Goal: Check status: Verify the current state of an ongoing process or item

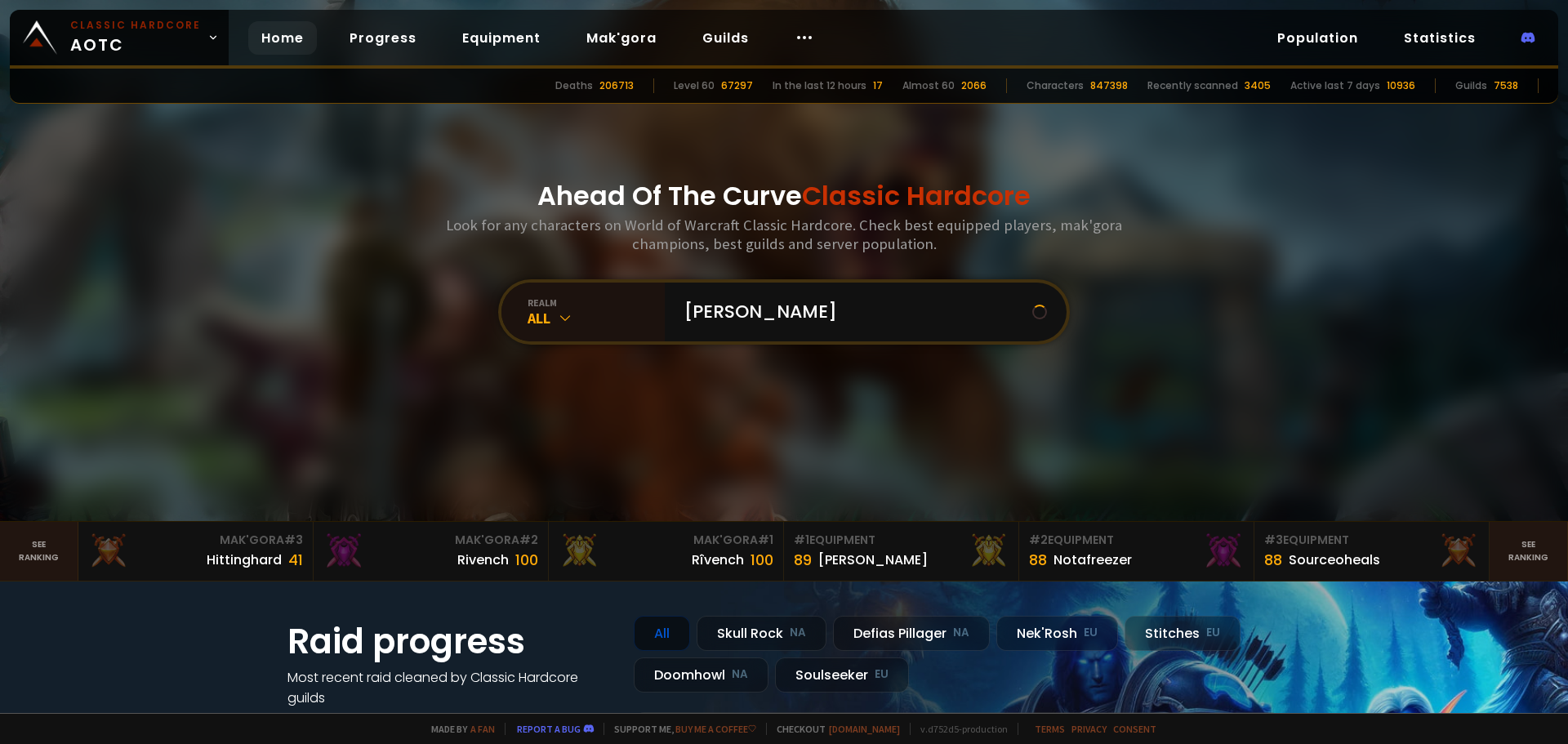
type input "blixo"
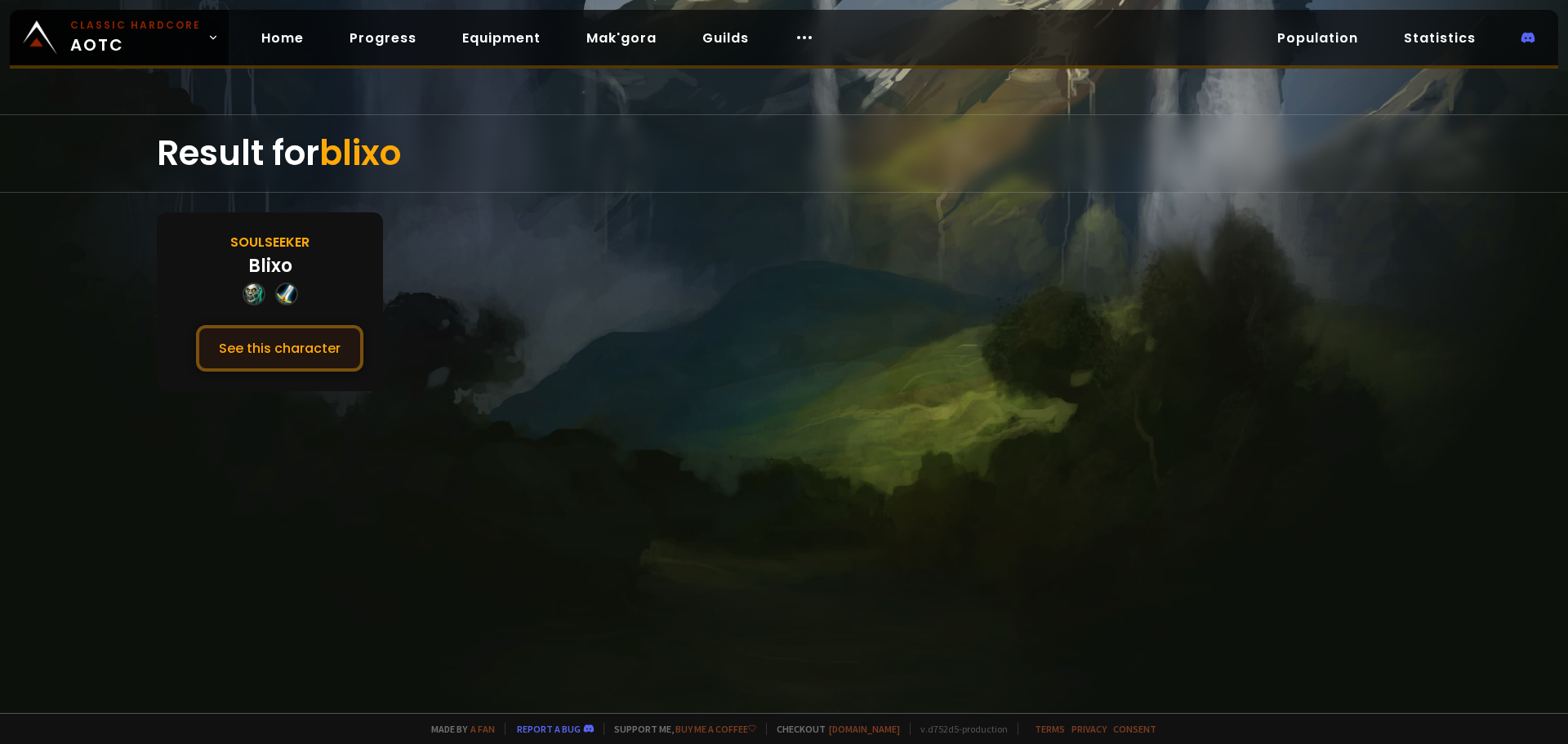
click at [220, 346] on button "See this character" at bounding box center [279, 349] width 168 height 47
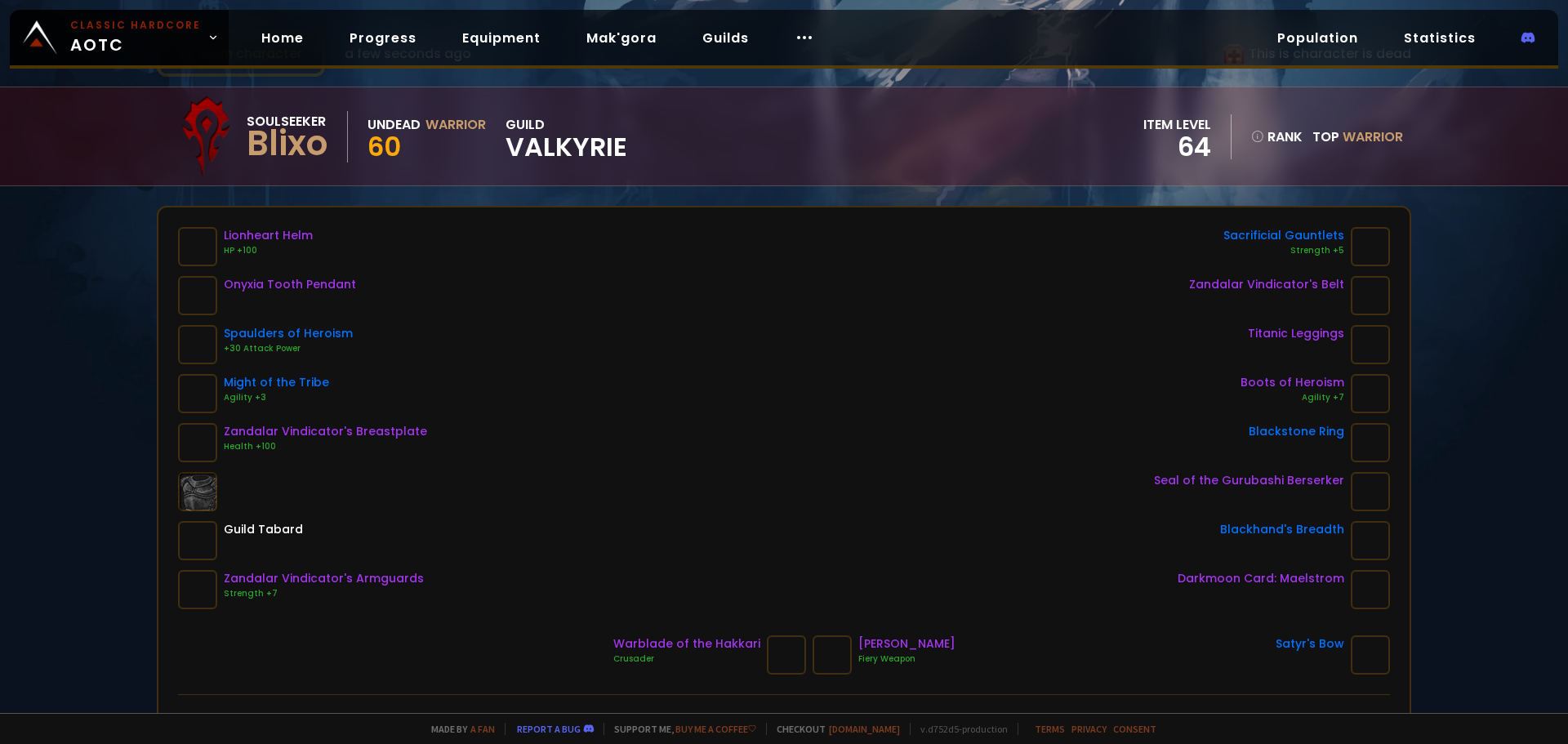
scroll to position [163, 0]
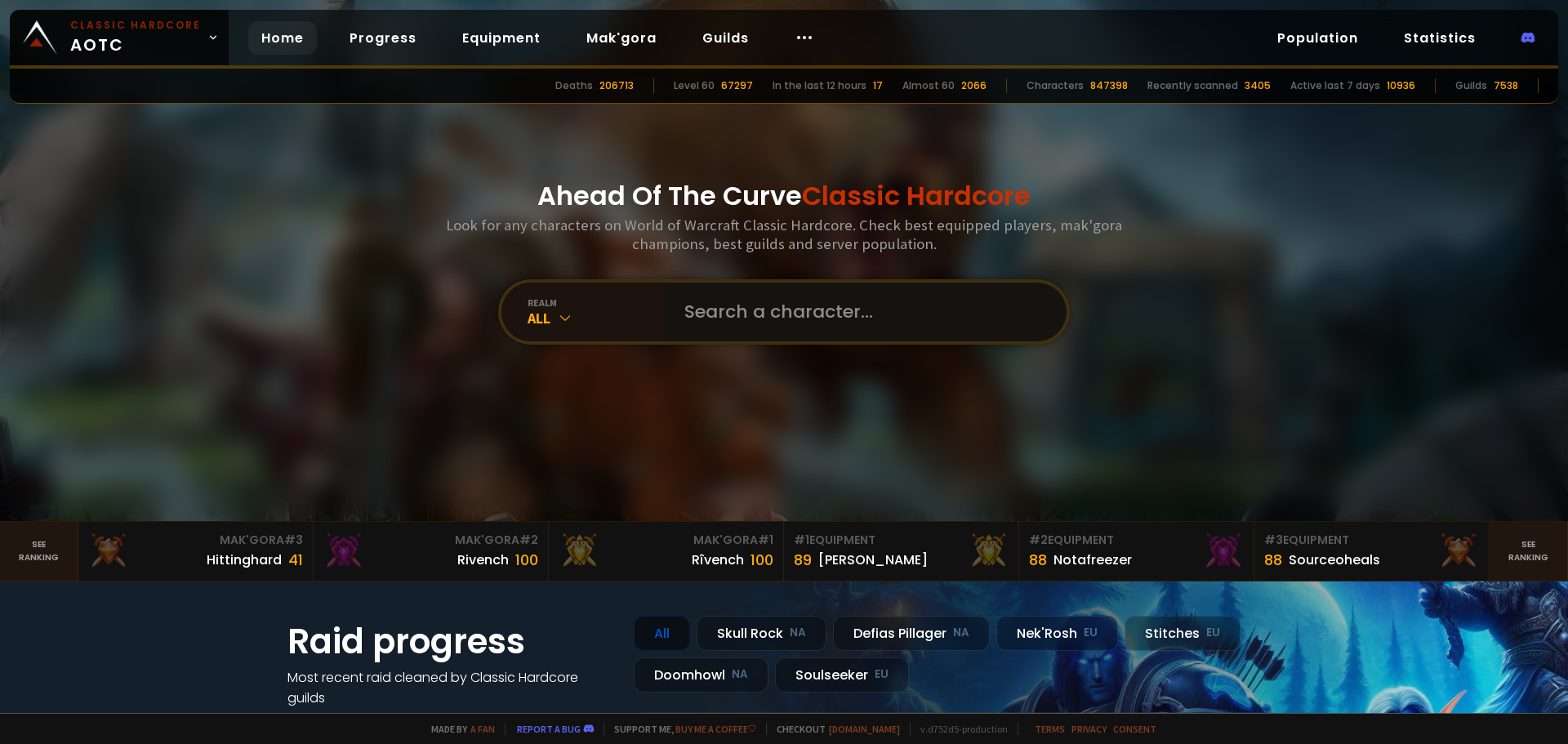
click at [699, 318] on input "text" at bounding box center [860, 311] width 372 height 59
paste input "Kalsingtwo"
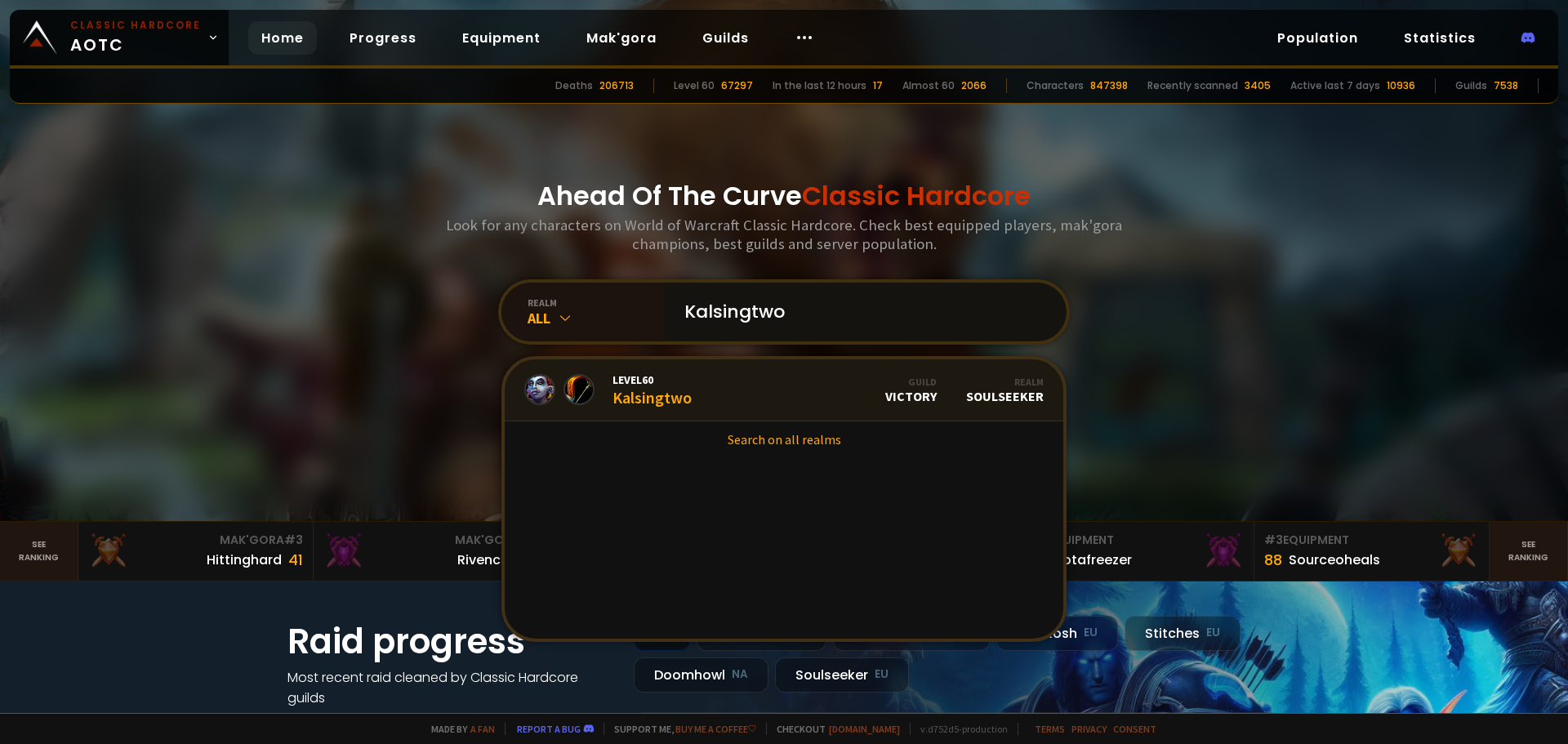
type input "Kalsingtwo"
click at [718, 388] on link "Level 60 Kalsingtwo Guild Victory Realm Soulseeker" at bounding box center [784, 390] width 559 height 62
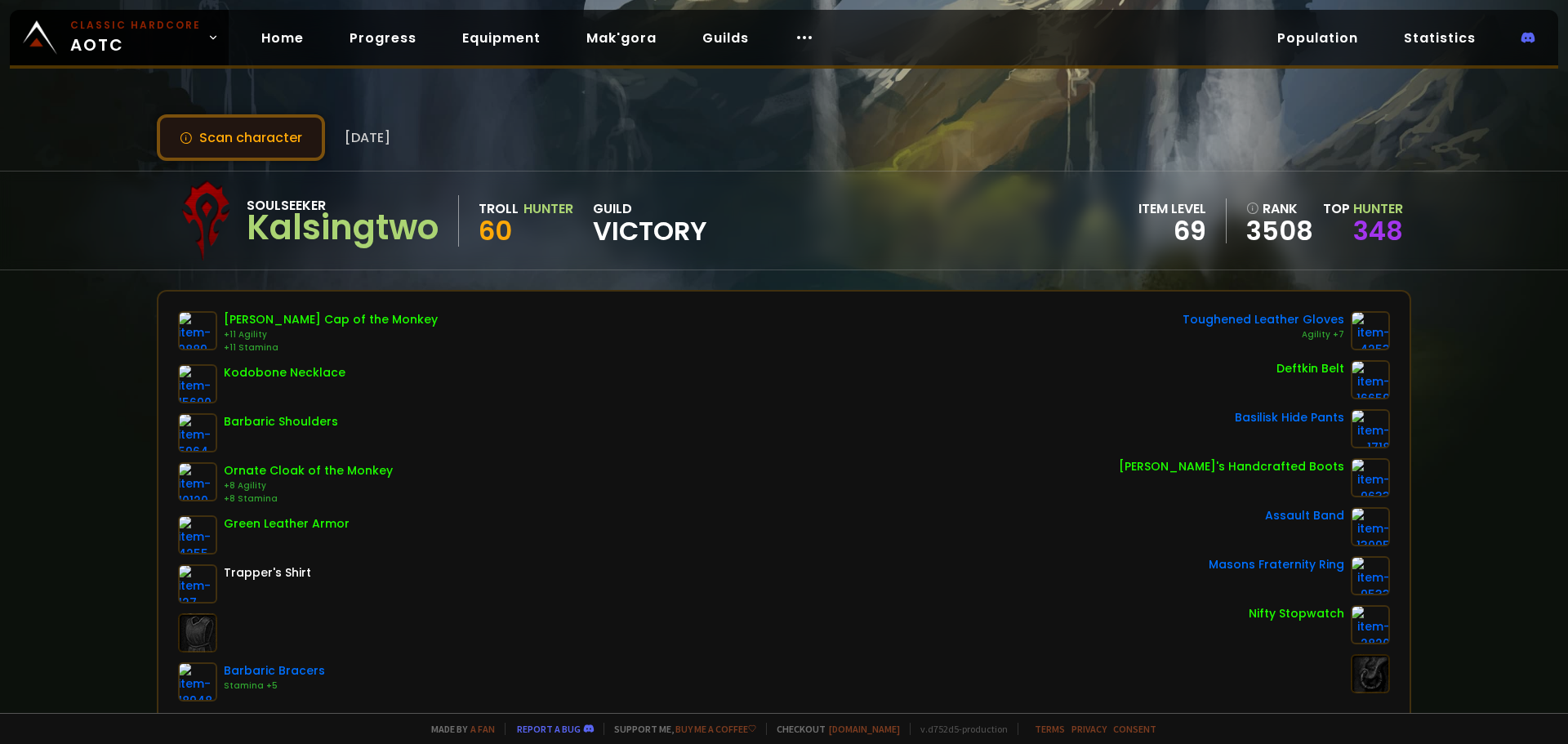
click at [245, 128] on button "Scan character" at bounding box center [240, 138] width 168 height 47
click at [225, 126] on button "Scan character" at bounding box center [240, 138] width 168 height 47
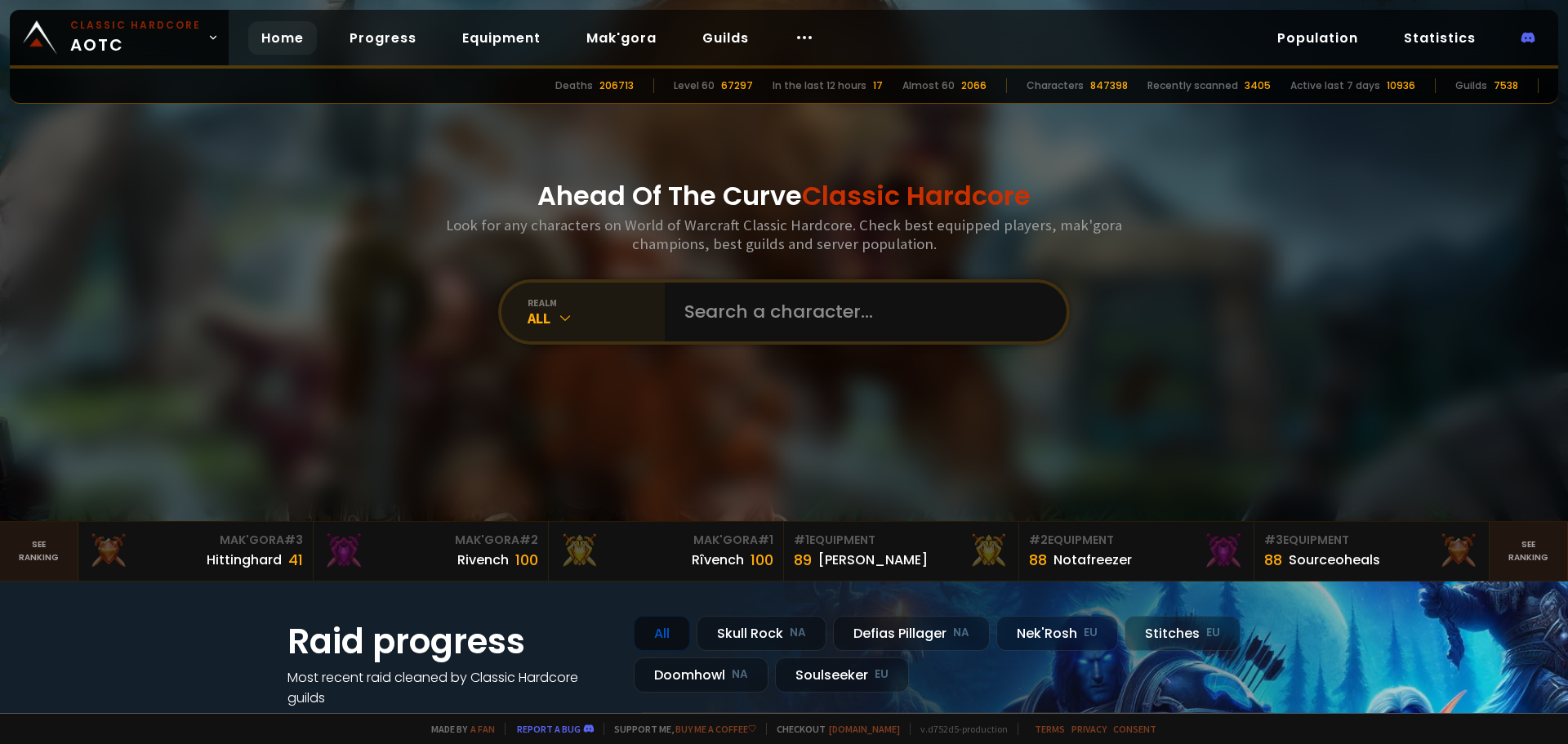
click at [653, 311] on div "All" at bounding box center [596, 318] width 137 height 19
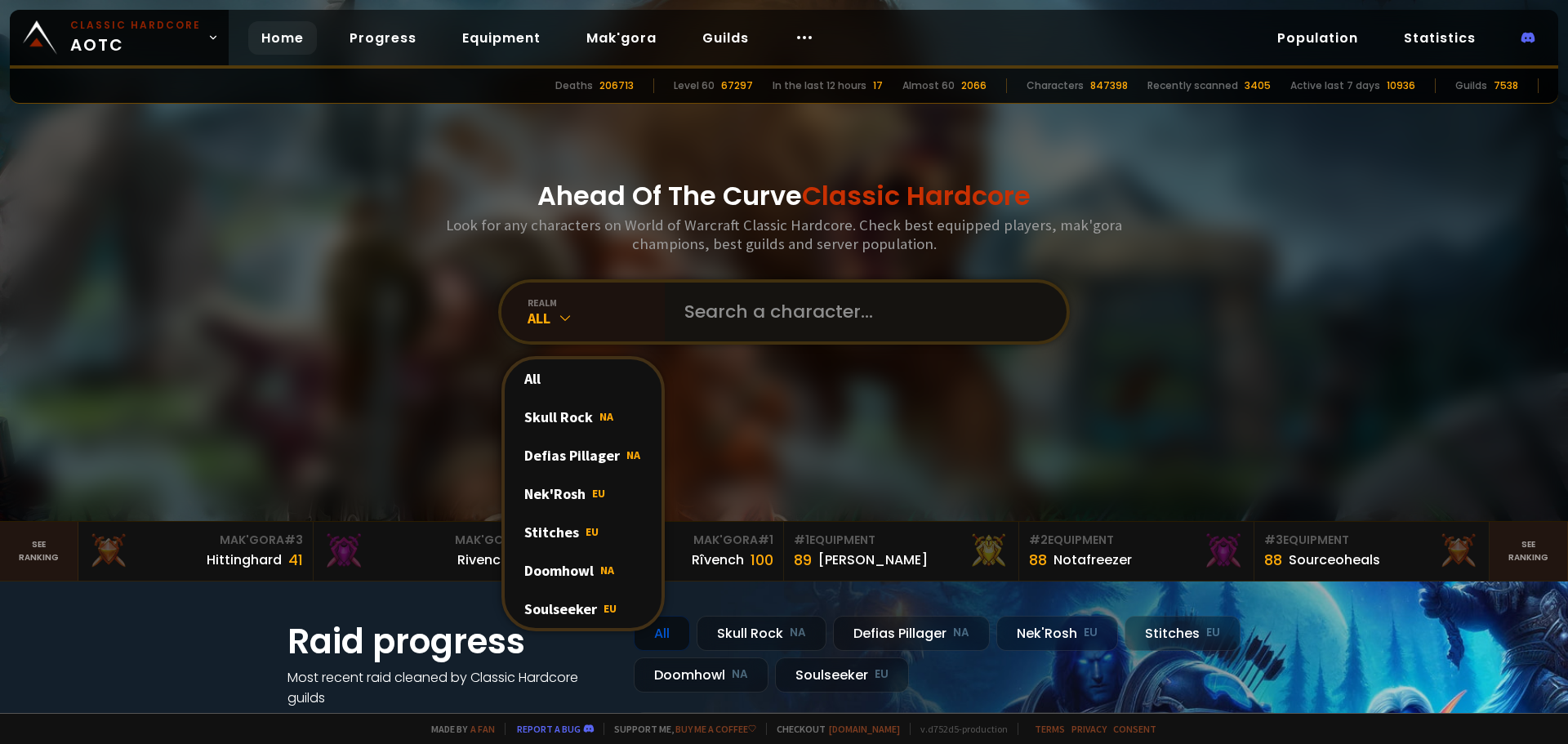
click at [692, 325] on input "text" at bounding box center [860, 311] width 372 height 59
paste input "Kalsingtwo"
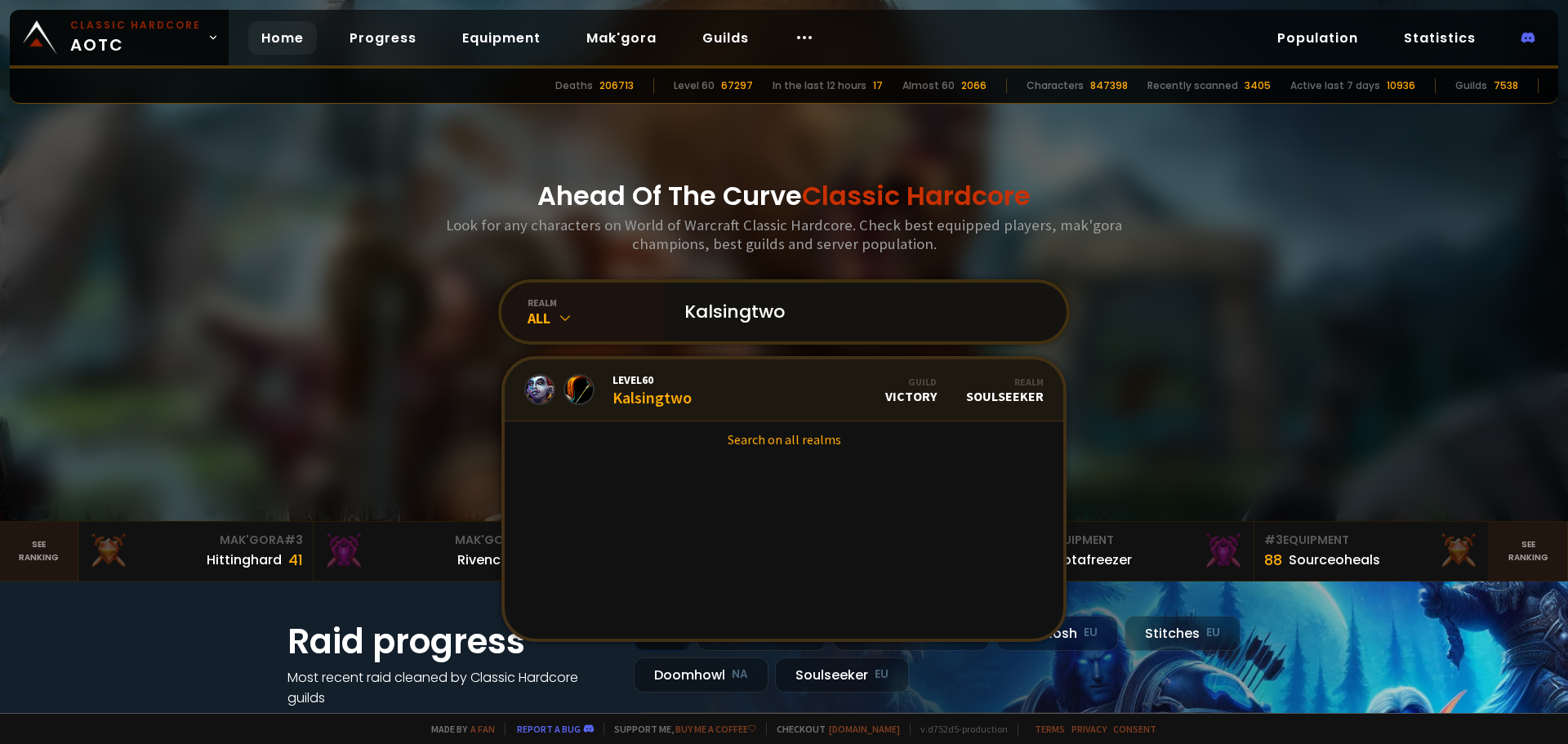
type input "Kalsingtwo"
click at [692, 389] on link "Level 60 Kalsingtwo Guild Victory Realm Soulseeker" at bounding box center [784, 390] width 559 height 62
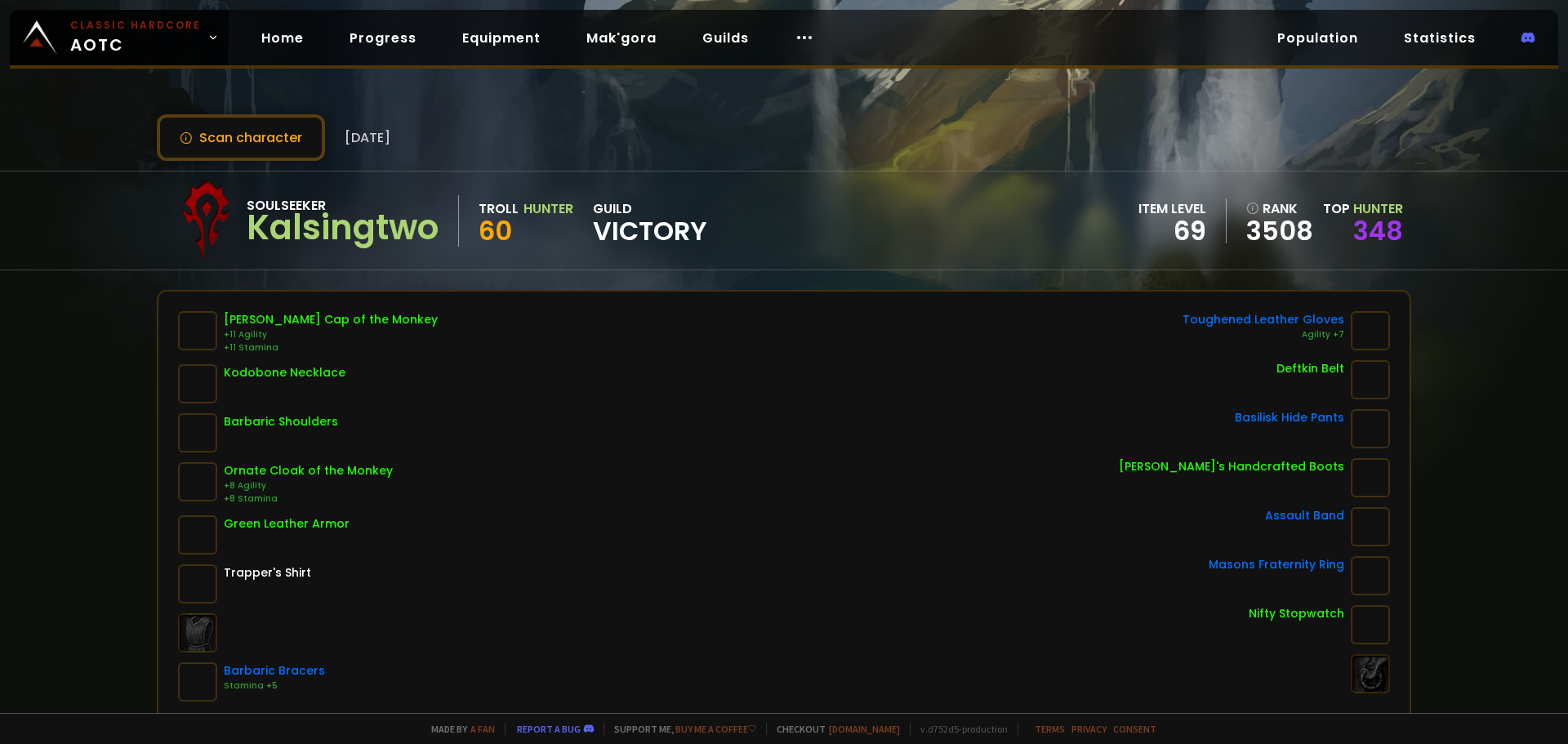
scroll to position [82, 0]
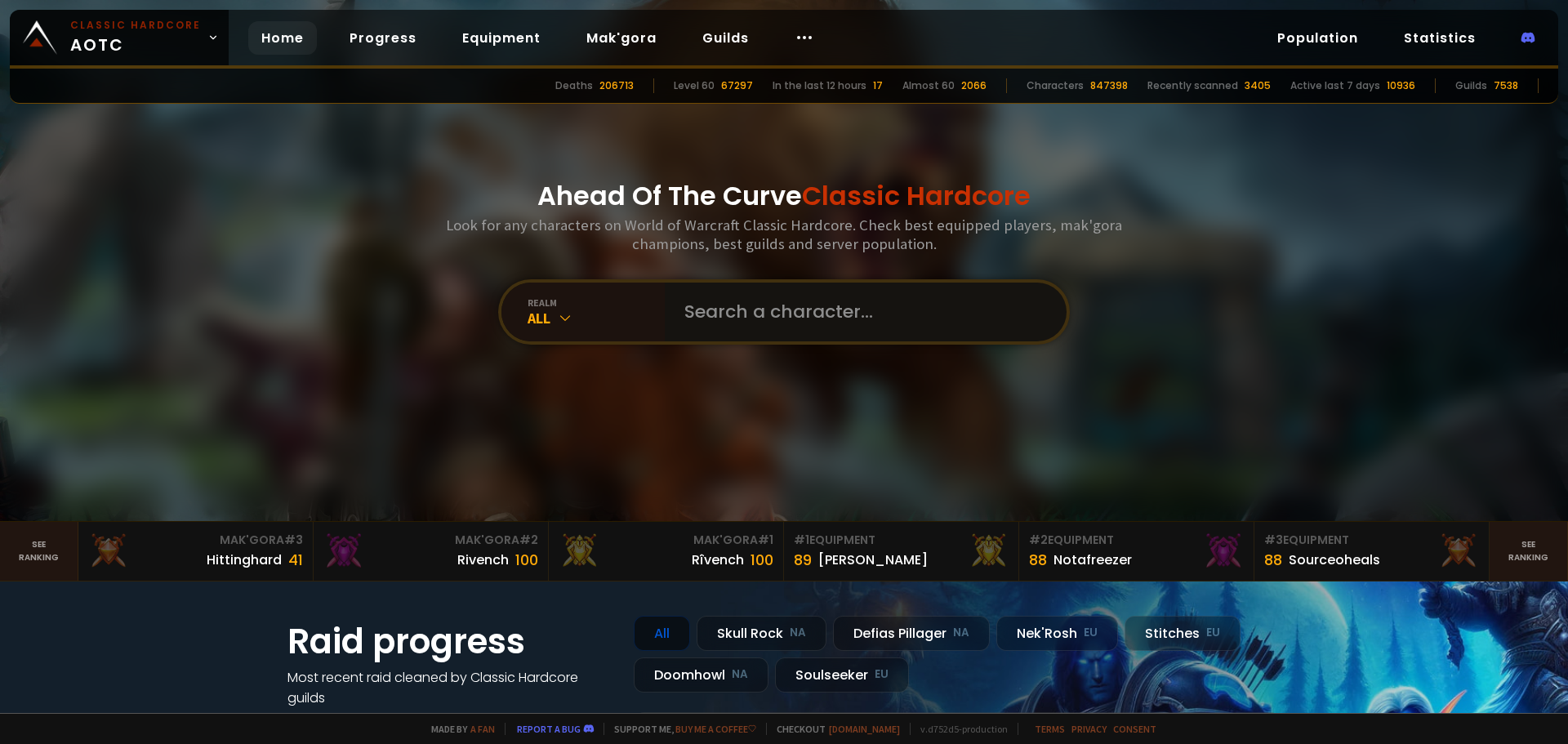
click at [710, 306] on input "text" at bounding box center [860, 311] width 372 height 59
paste input "Eddhc"
type input "Eddhc"
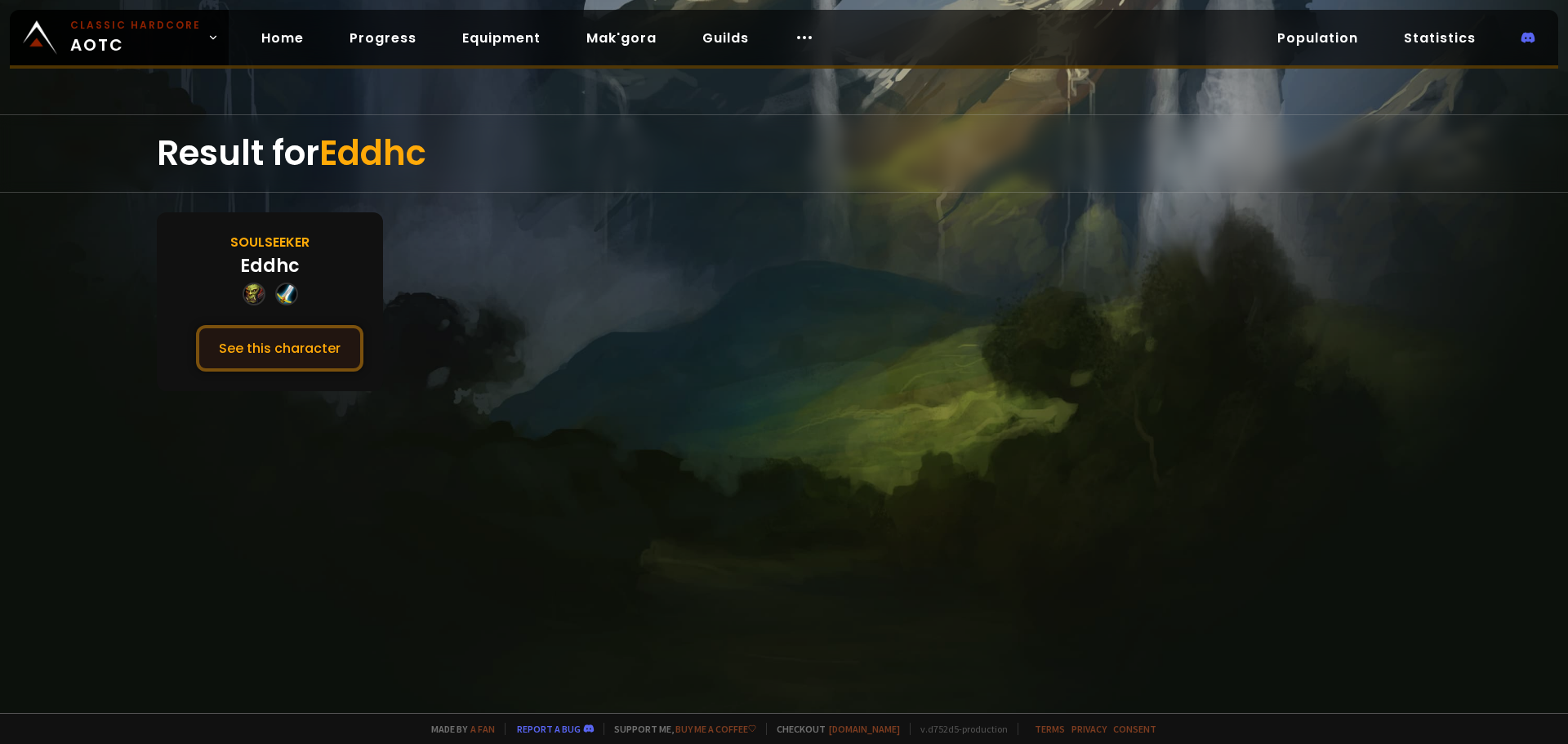
click at [297, 347] on button "See this character" at bounding box center [279, 349] width 168 height 47
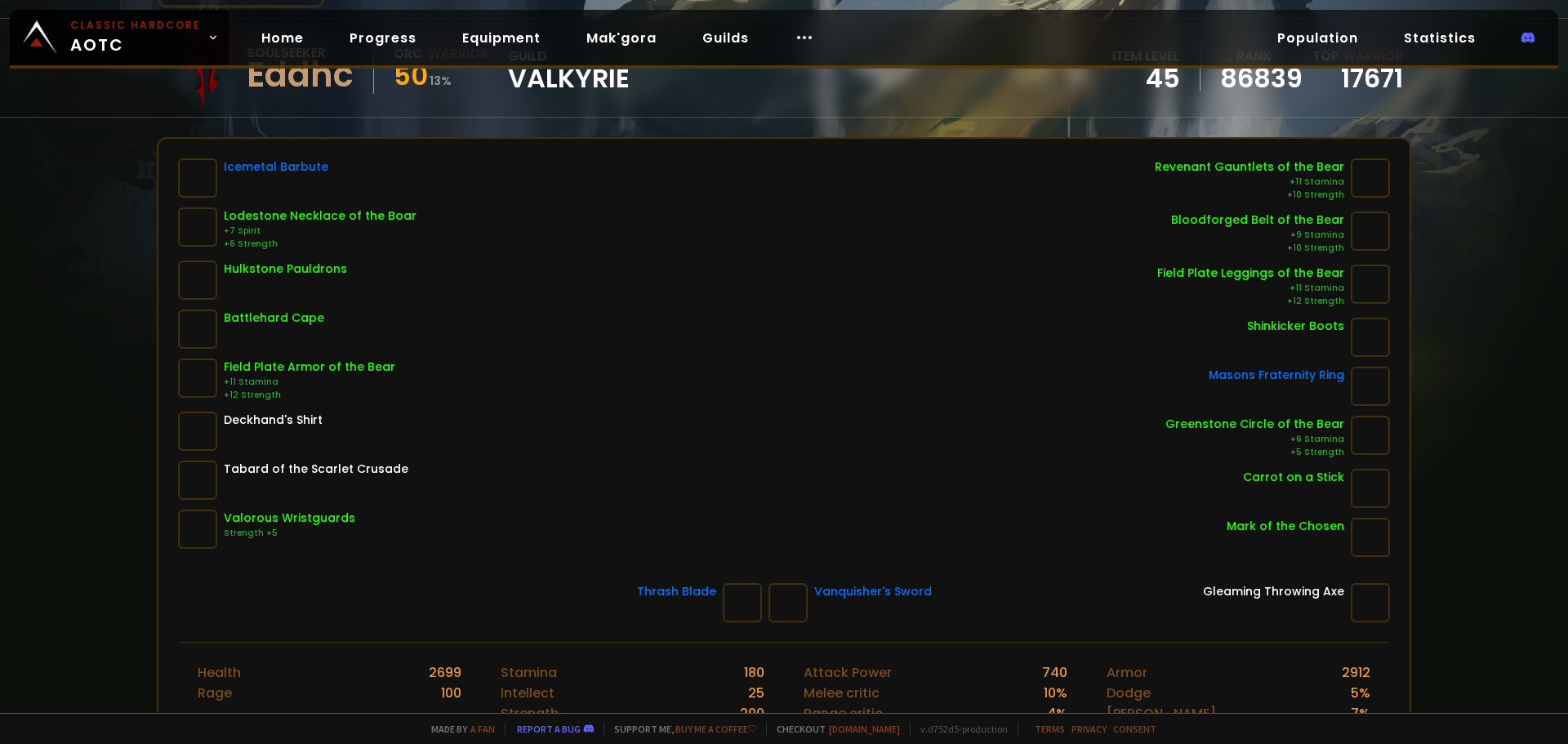
scroll to position [163, 0]
